Goal: Task Accomplishment & Management: Use online tool/utility

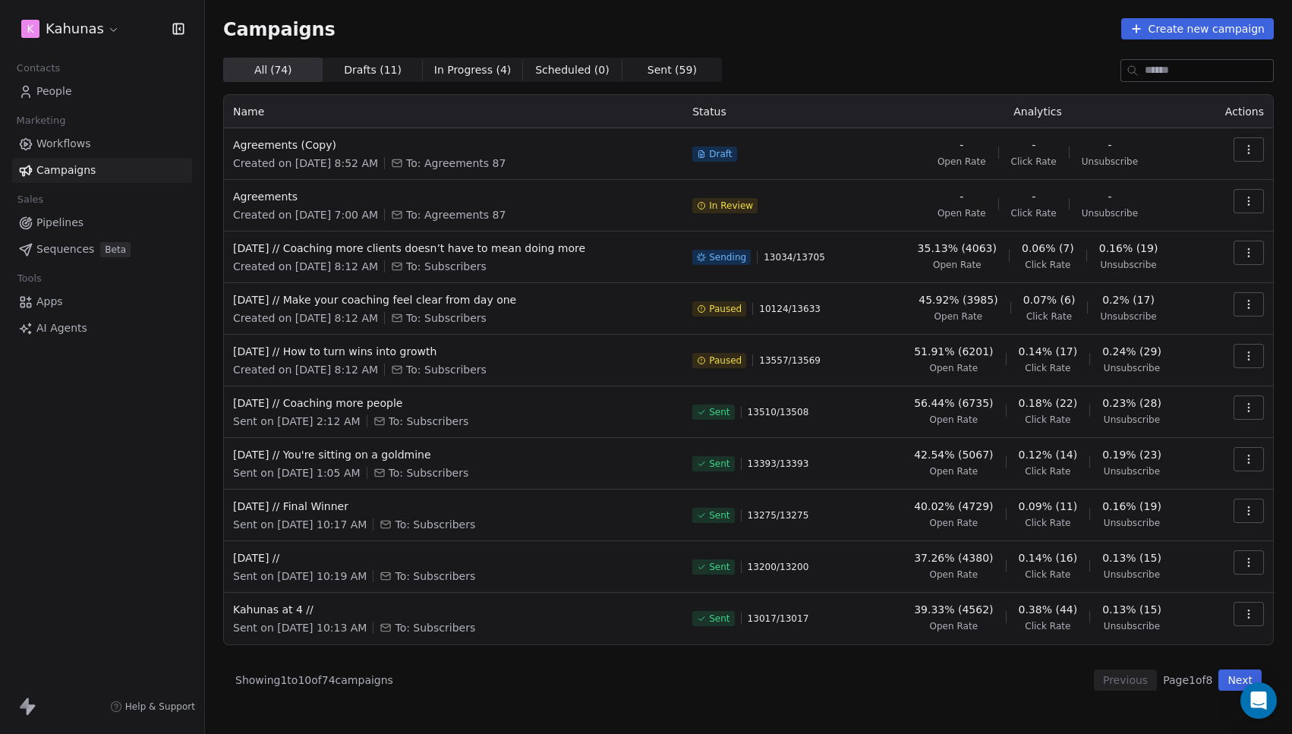
click at [1251, 258] on icon "button" at bounding box center [1249, 253] width 12 height 12
click at [1146, 385] on span "Pause" at bounding box center [1146, 384] width 36 height 18
click at [1246, 305] on icon "button" at bounding box center [1249, 304] width 12 height 12
click at [1246, 305] on html "K Kahunas Contacts People Marketing Workflows Campaigns Sales Pipelines Sequenc…" at bounding box center [646, 367] width 1292 height 734
click at [1246, 305] on icon "button" at bounding box center [1249, 304] width 12 height 12
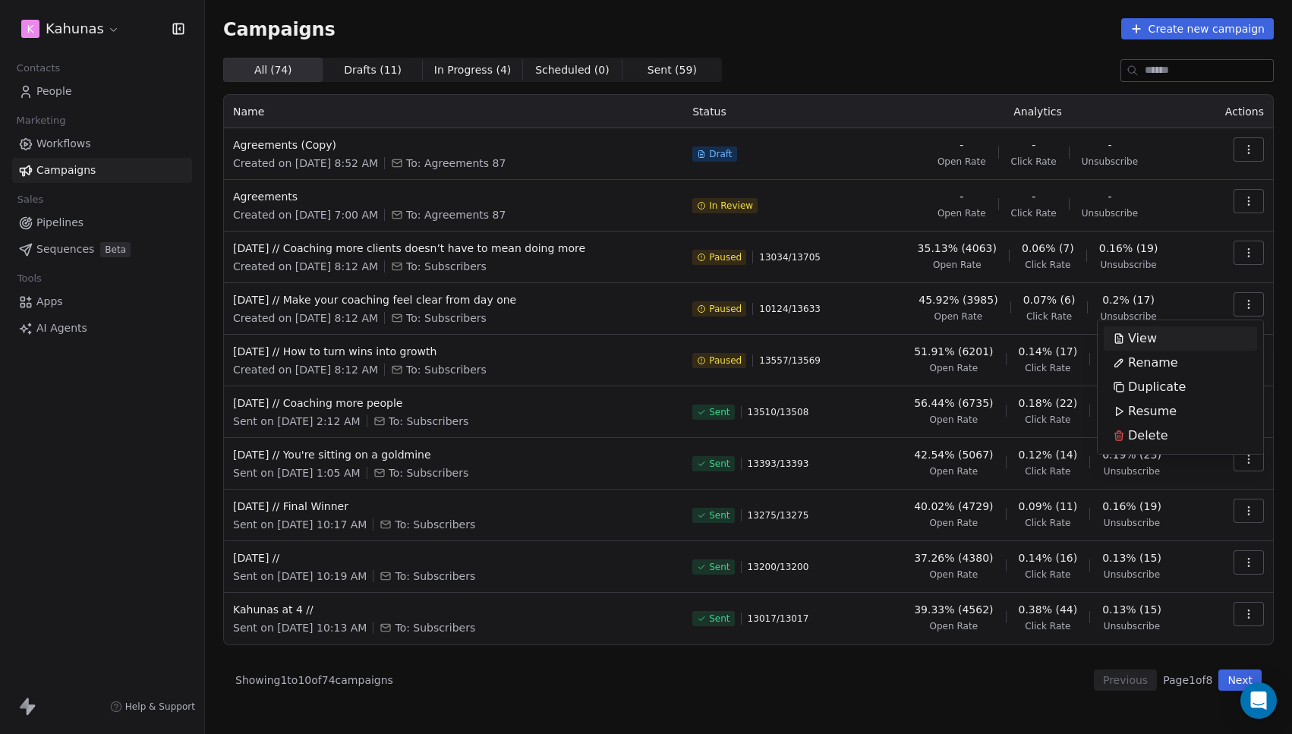
click at [1248, 265] on html "K Kahunas Contacts People Marketing Workflows Campaigns Sales Pipelines Sequenc…" at bounding box center [646, 367] width 1292 height 734
click at [1248, 265] on td at bounding box center [1237, 258] width 71 height 52
click at [1248, 260] on button "button" at bounding box center [1249, 253] width 30 height 24
click at [1215, 219] on html "K Kahunas Contacts People Marketing Workflows Campaigns Sales Pipelines Sequenc…" at bounding box center [646, 367] width 1292 height 734
